Goal: Check status: Check status

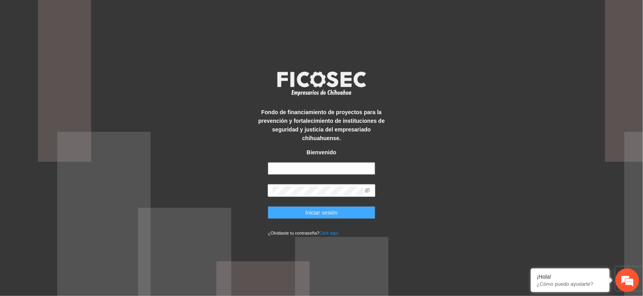
type input "**********"
click at [325, 210] on span "Iniciar sesión" at bounding box center [322, 212] width 32 height 9
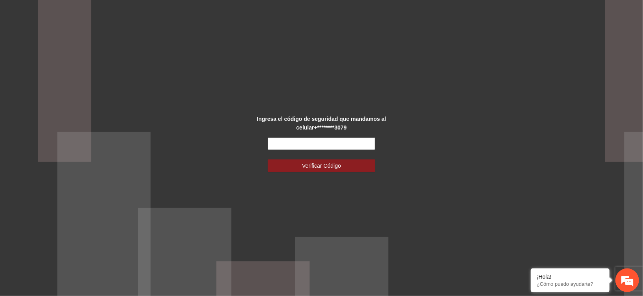
click at [278, 145] on input "text" at bounding box center [321, 143] width 107 height 13
type input "******"
click at [309, 167] on span "Verificar Código" at bounding box center [321, 165] width 39 height 9
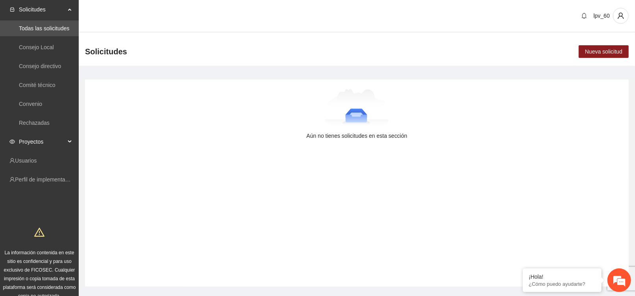
click at [71, 142] on icon at bounding box center [71, 142] width 4 height 0
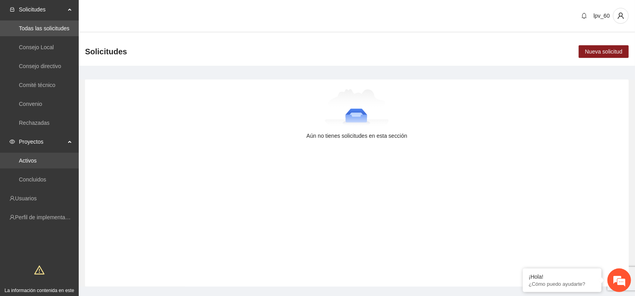
click at [35, 161] on link "Activos" at bounding box center [28, 161] width 18 height 6
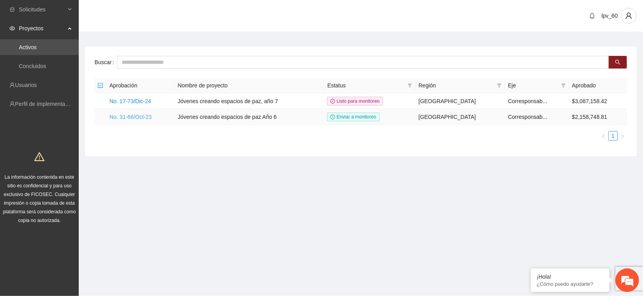
click at [148, 115] on link "No. 31-66/Oct-23" at bounding box center [130, 117] width 42 height 6
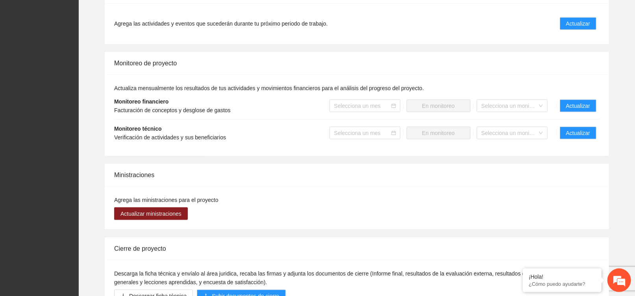
scroll to position [683, 0]
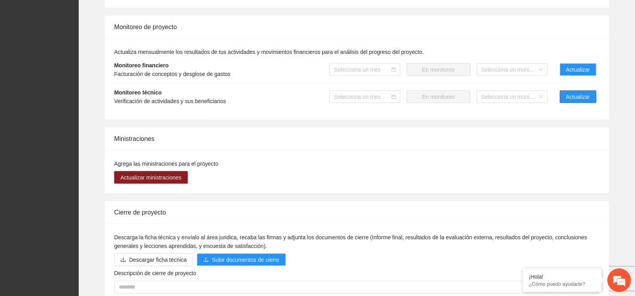
click at [575, 97] on span "Actualizar" at bounding box center [578, 97] width 24 height 9
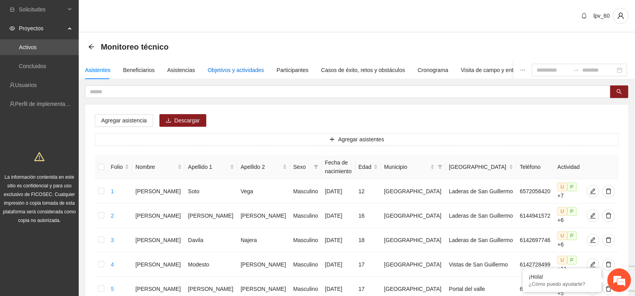
click at [235, 68] on div "Objetivos y actividades" at bounding box center [236, 70] width 56 height 9
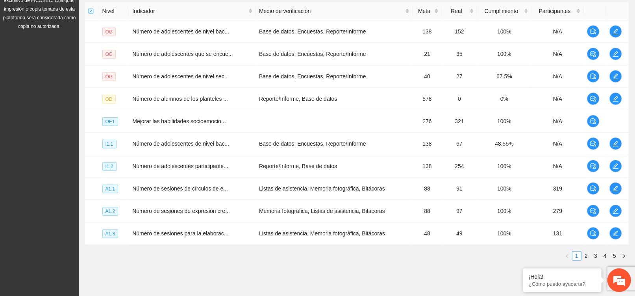
scroll to position [197, 0]
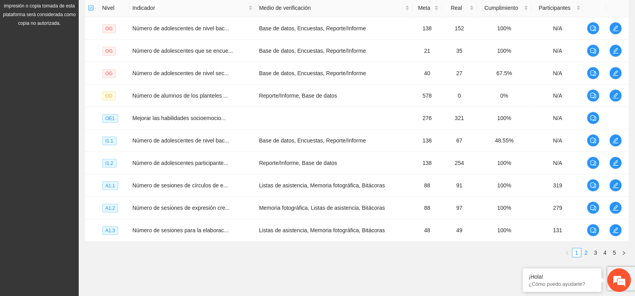
click at [588, 257] on link "2" at bounding box center [586, 253] width 9 height 9
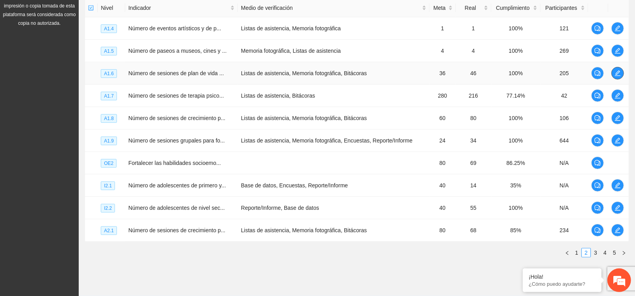
click at [618, 73] on icon "edit" at bounding box center [618, 73] width 6 height 6
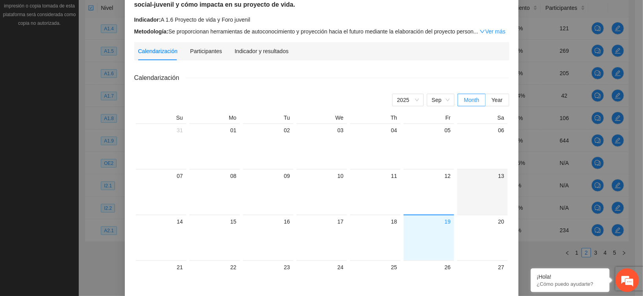
scroll to position [105, 0]
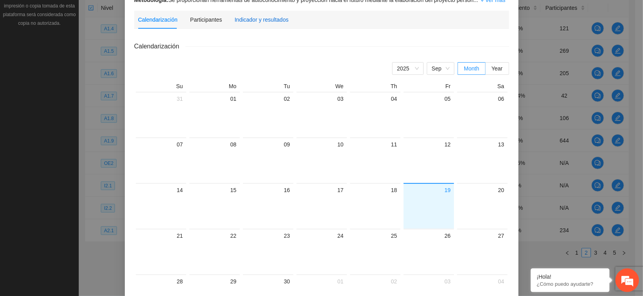
click at [278, 20] on div "Indicador y resultados" at bounding box center [262, 19] width 54 height 9
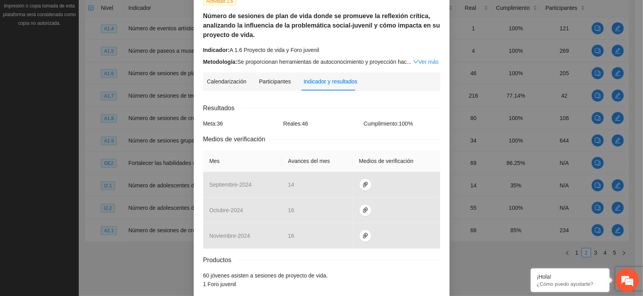
scroll to position [91, 0]
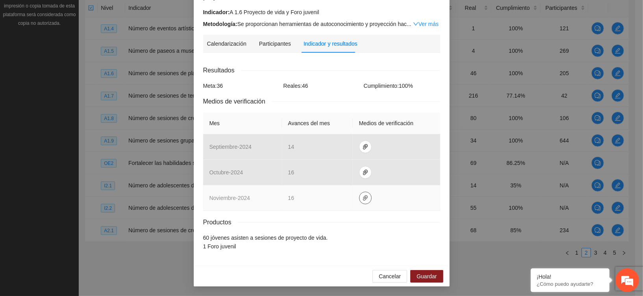
click at [364, 198] on span "paper-clip" at bounding box center [366, 198] width 12 height 6
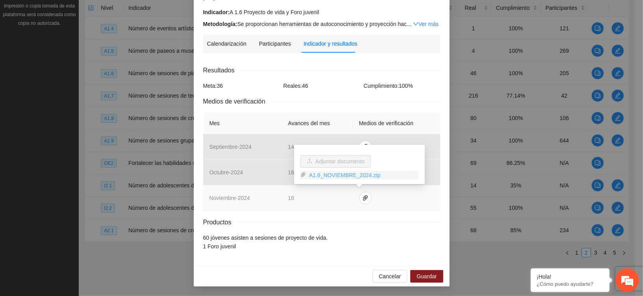
click at [361, 176] on link "A1.6_NOVIEMBRE_2024.zip" at bounding box center [362, 175] width 113 height 9
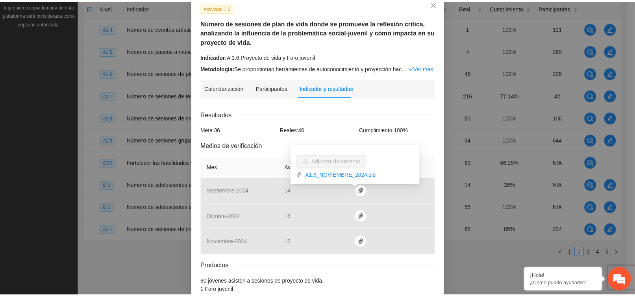
scroll to position [0, 0]
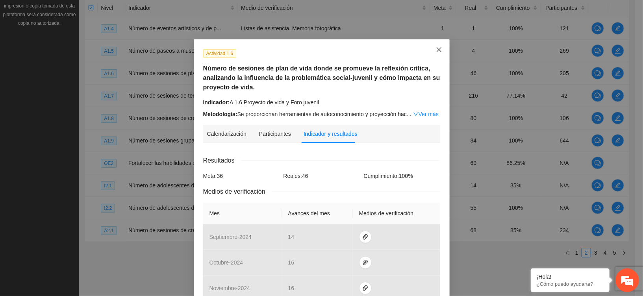
click at [437, 49] on icon "close" at bounding box center [439, 49] width 6 height 6
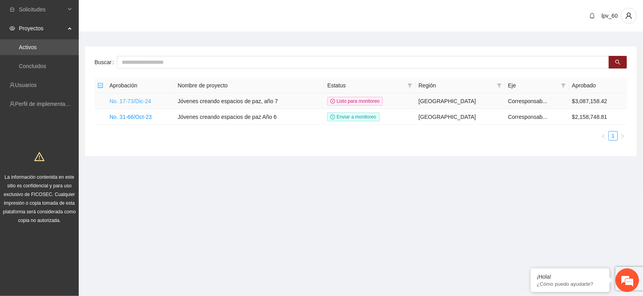
click at [141, 100] on link "No. 17-73/Dic-24" at bounding box center [130, 101] width 42 height 6
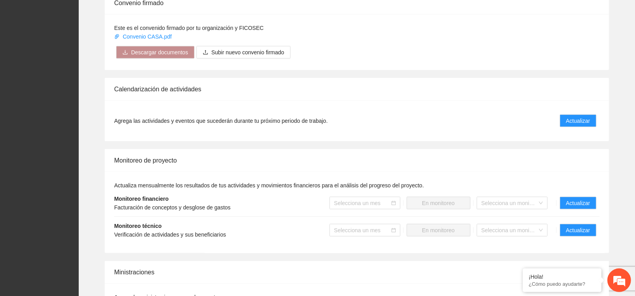
scroll to position [630, 0]
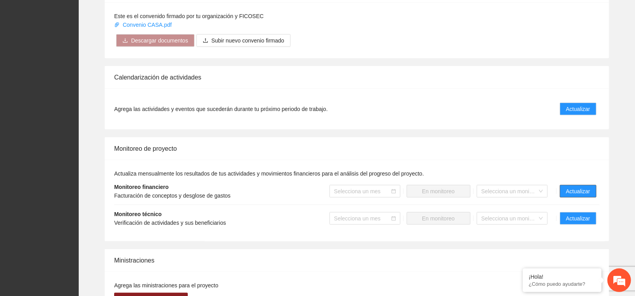
click at [572, 195] on span "Actualizar" at bounding box center [578, 191] width 24 height 9
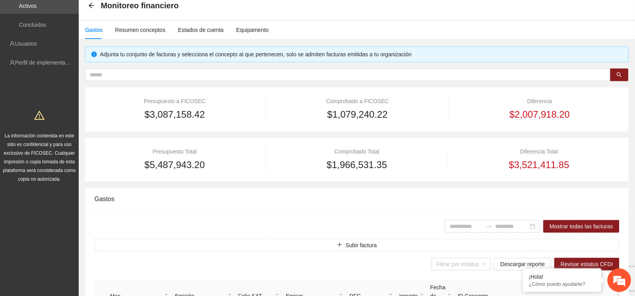
scroll to position [52, 0]
